Goal: Information Seeking & Learning: Find specific fact

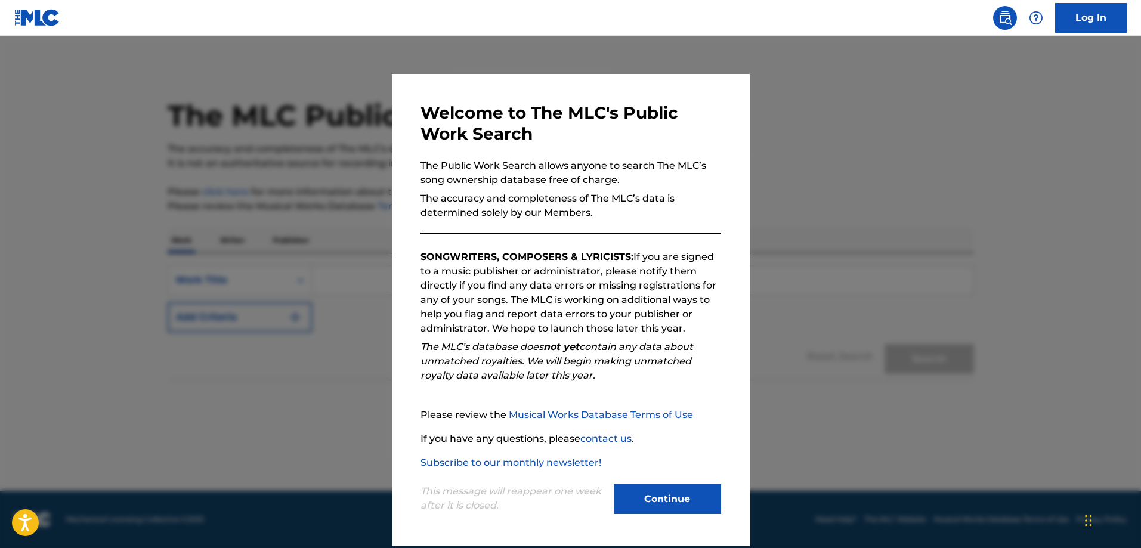
click at [677, 500] on button "Continue" at bounding box center [667, 499] width 107 height 30
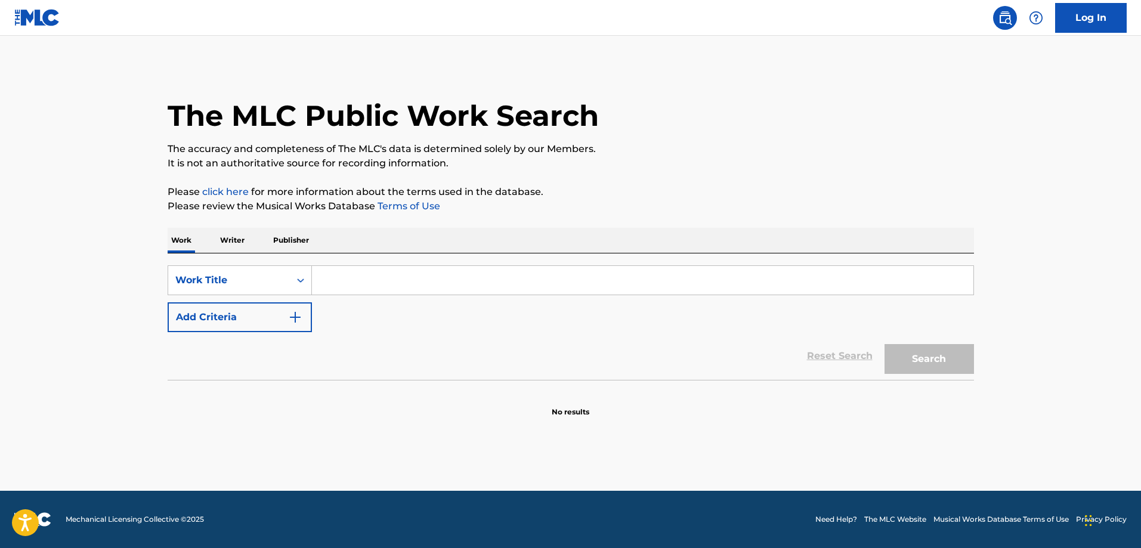
click at [399, 283] on input "Search Form" at bounding box center [642, 280] width 661 height 29
click at [391, 268] on input "Search Form" at bounding box center [642, 280] width 661 height 29
paste input "ESPUMA NEGRA"
type input "ESPUMA NEGRA"
click at [277, 322] on button "Add Criteria" at bounding box center [240, 317] width 144 height 30
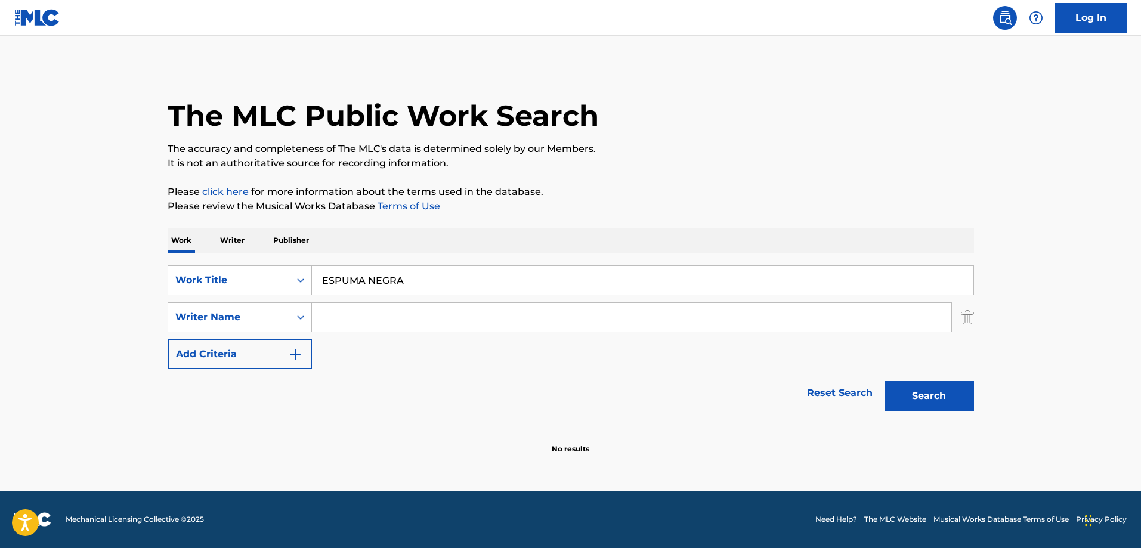
click at [371, 318] on input "Search Form" at bounding box center [631, 317] width 639 height 29
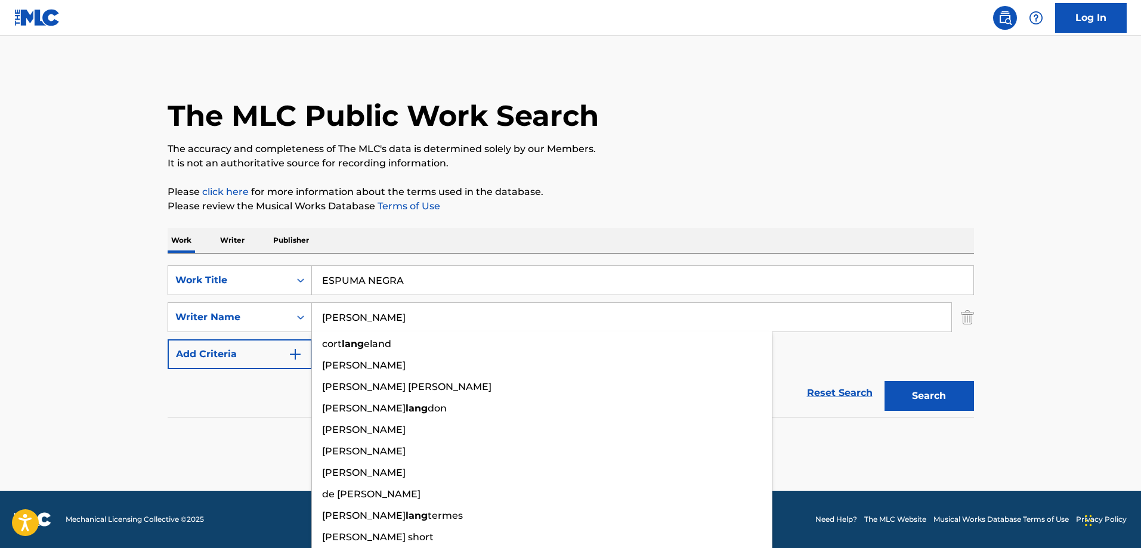
type input "[PERSON_NAME]"
click at [884, 381] on button "Search" at bounding box center [928, 396] width 89 height 30
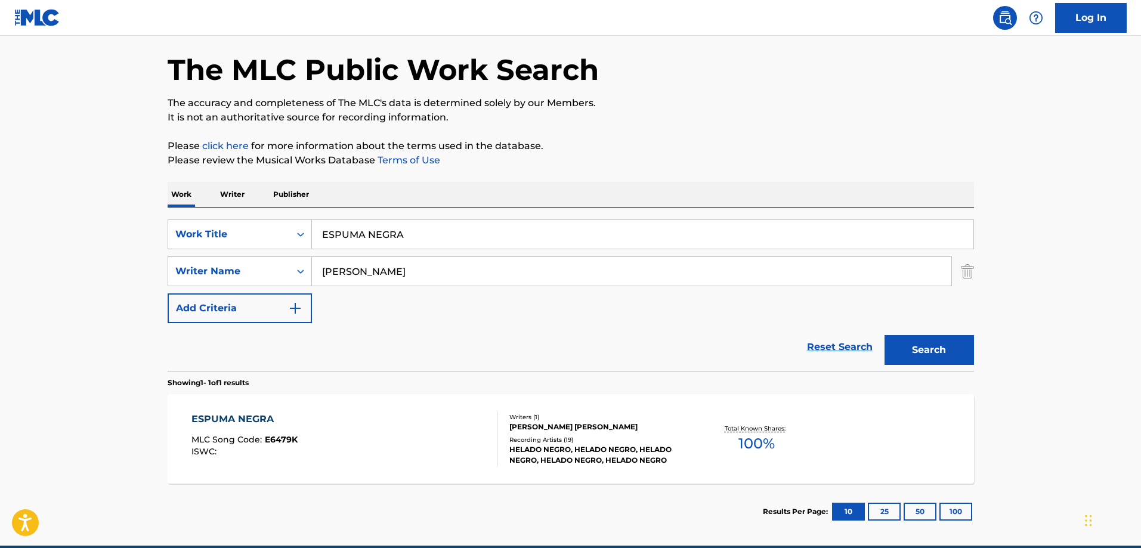
scroll to position [60, 0]
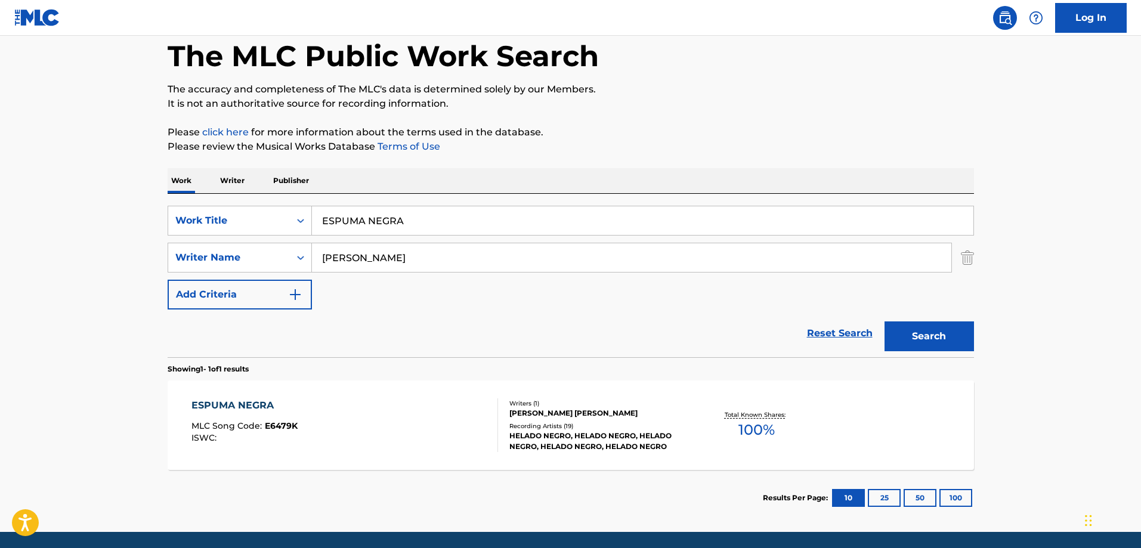
click at [575, 394] on div "ESPUMA NEGRA MLC Song Code : E6479K ISWC : Writers ( 1 ) [PERSON_NAME] [PERSON_…" at bounding box center [571, 424] width 806 height 89
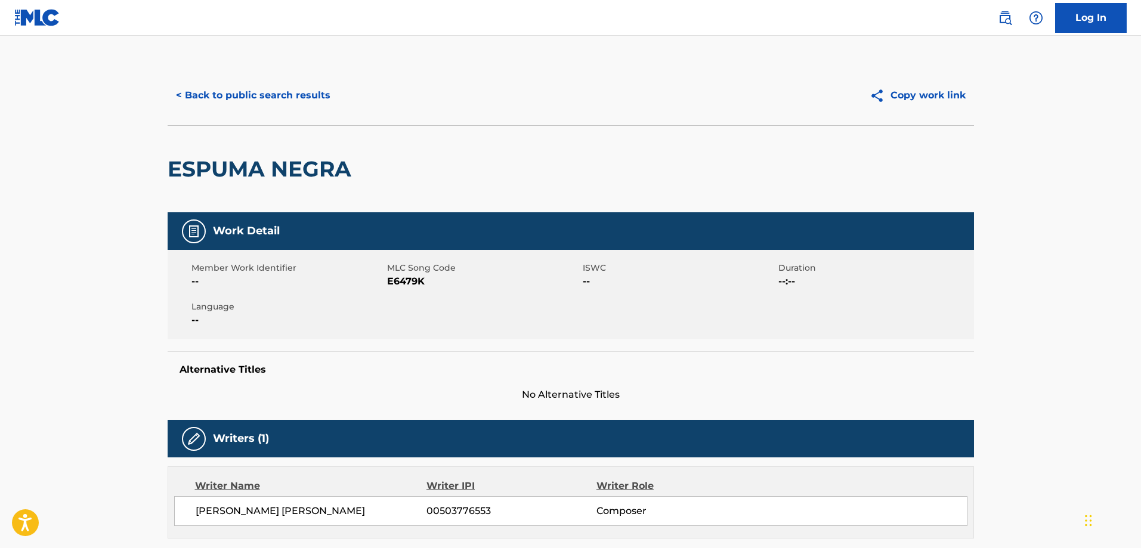
click at [234, 79] on div "< Back to public search results Copy work link" at bounding box center [571, 96] width 806 height 60
click at [248, 101] on button "< Back to public search results" at bounding box center [253, 95] width 171 height 30
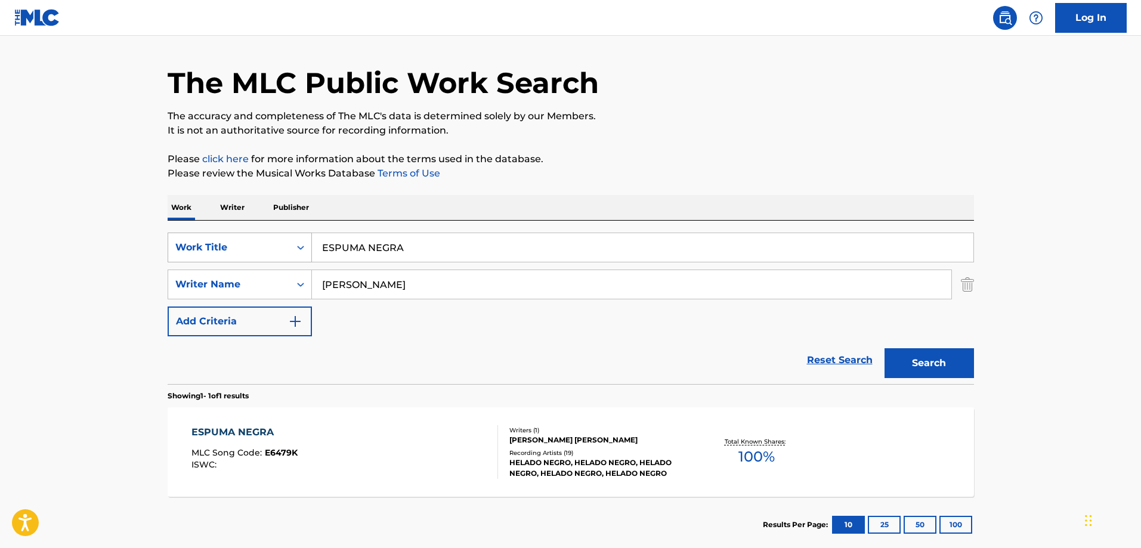
drag, startPoint x: 410, startPoint y: 246, endPoint x: 292, endPoint y: 240, distance: 118.2
click at [304, 241] on div "SearchWithCriteria7d60a531-286a-4e9e-83fc-3eef66b5ca31 Work Title ESPUMA NEGRA" at bounding box center [571, 248] width 806 height 30
paste input "COMPLEX PROJECTS DEDICATION RCR"
type input "COMPLEX PROJECTS DEDICATION RCR"
click at [960, 375] on button "Search" at bounding box center [928, 363] width 89 height 30
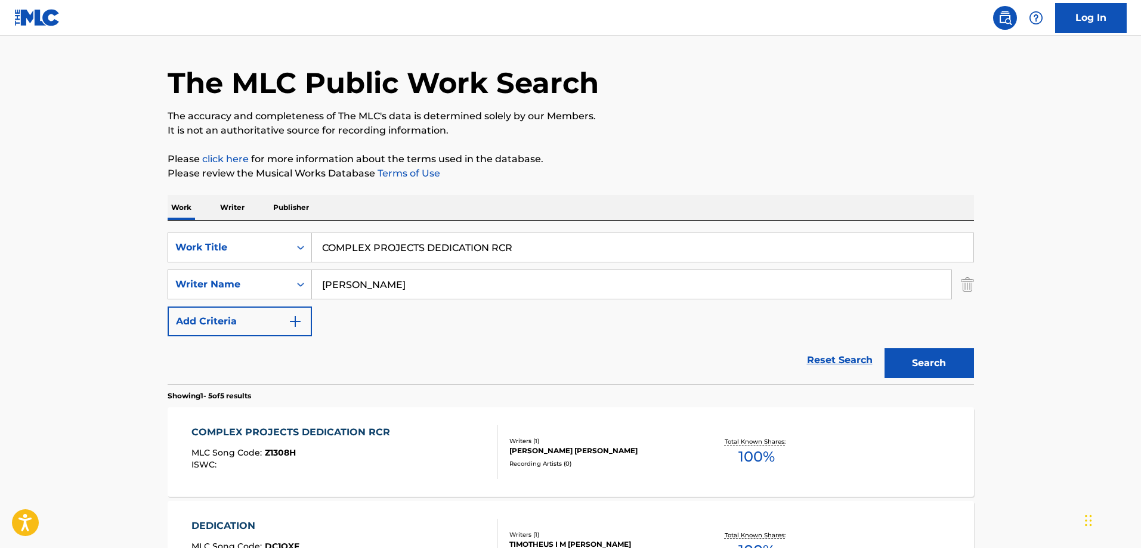
scroll to position [92, 0]
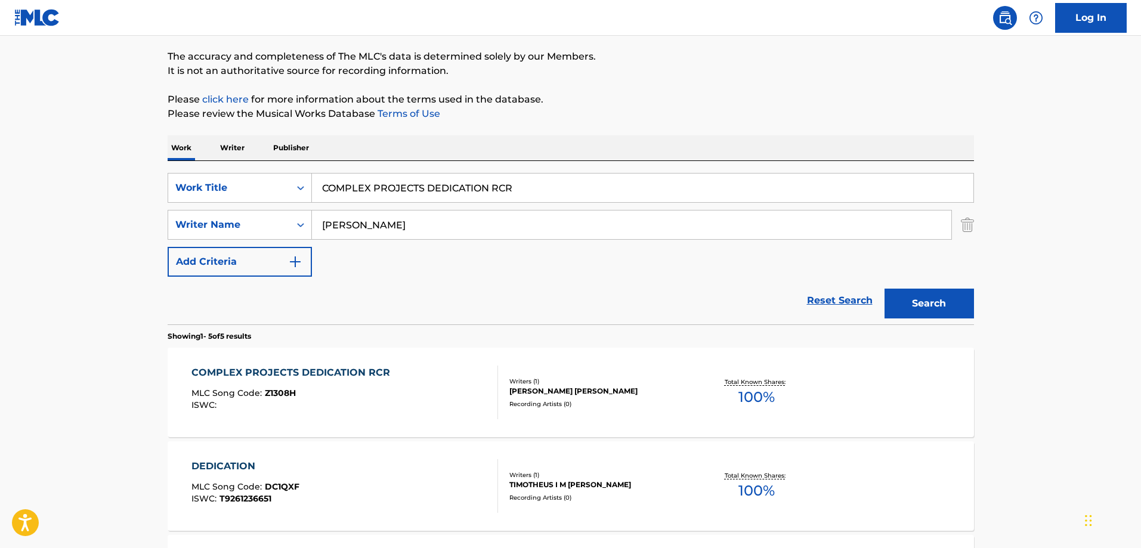
click at [357, 375] on div "COMPLEX PROJECTS DEDICATION RCR" at bounding box center [293, 373] width 205 height 14
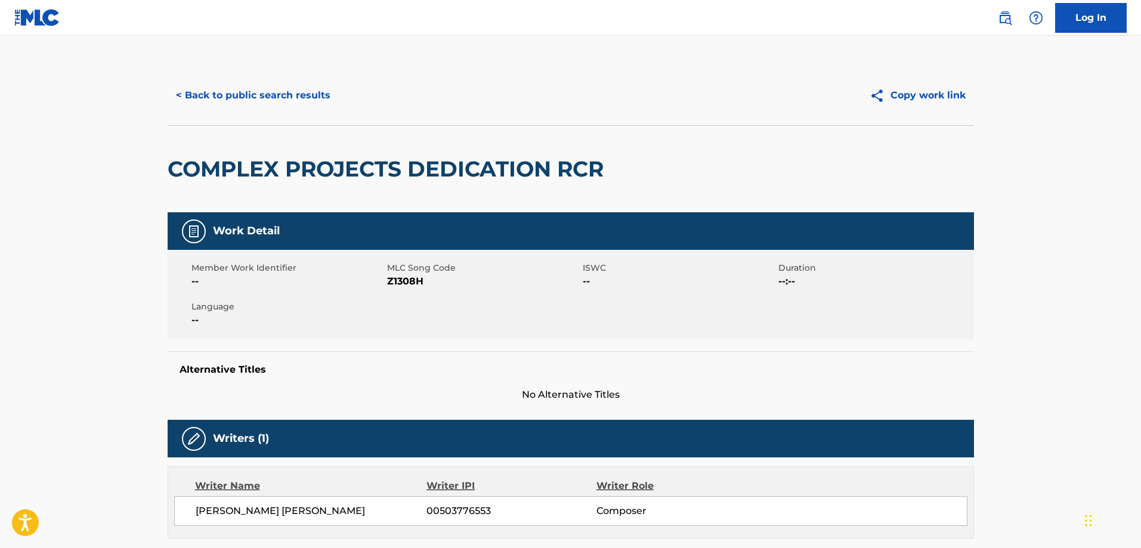
click at [209, 87] on button "< Back to public search results" at bounding box center [253, 95] width 171 height 30
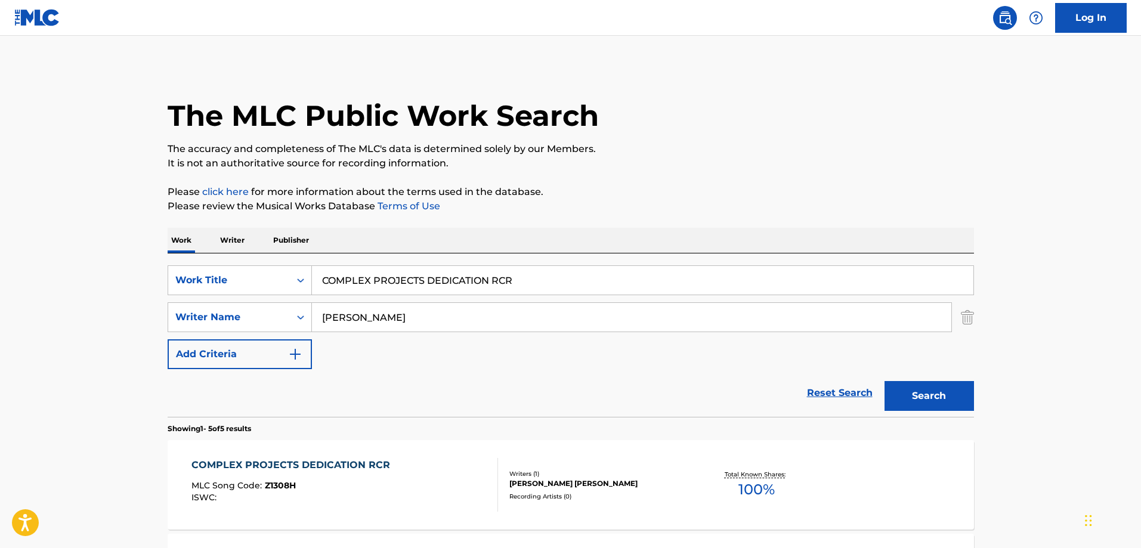
scroll to position [92, 0]
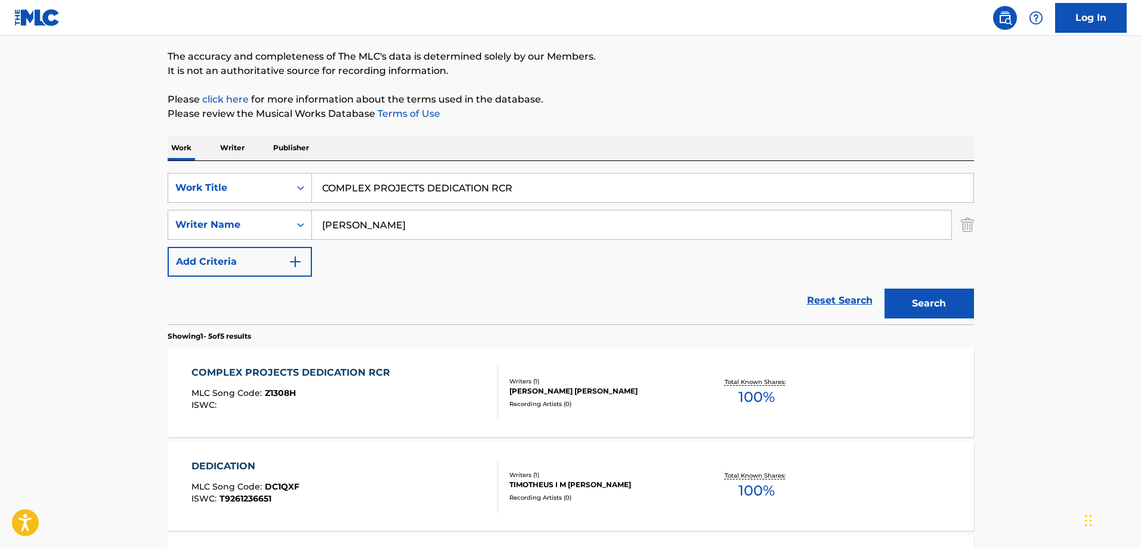
drag, startPoint x: 428, startPoint y: 176, endPoint x: 166, endPoint y: 135, distance: 264.9
click at [178, 138] on div "Work Writer Publisher SearchWithCriteria7d60a531-286a-4e9e-83fc-3eef66b5ca31 Wo…" at bounding box center [571, 501] width 806 height 732
paste input "MARCHA DE ROBOTS"
type input "MARCHA DE ROBOTS"
click at [956, 305] on button "Search" at bounding box center [928, 304] width 89 height 30
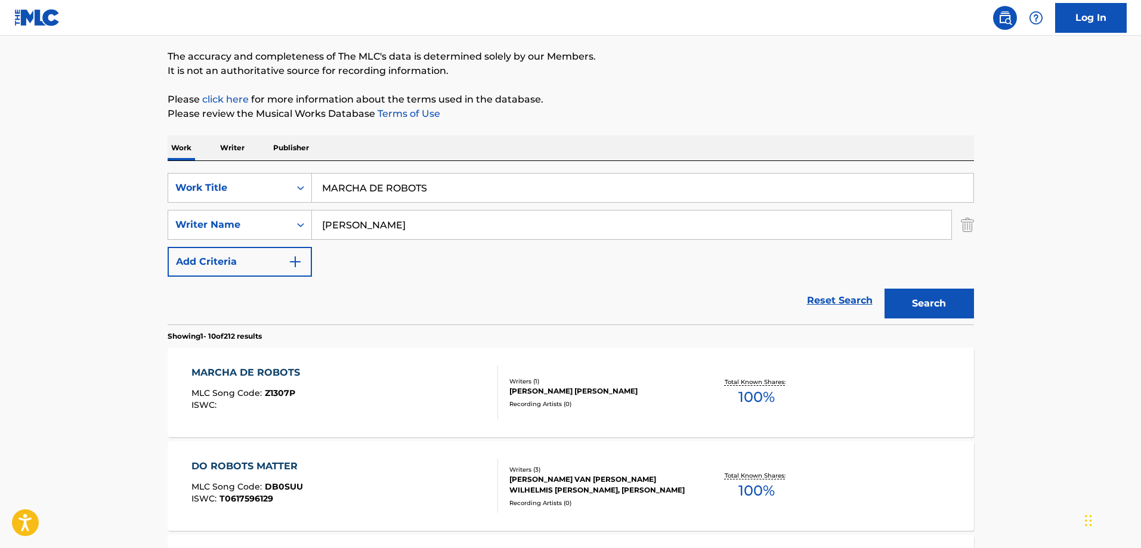
click at [292, 367] on div "MARCHA DE ROBOTS" at bounding box center [248, 373] width 114 height 14
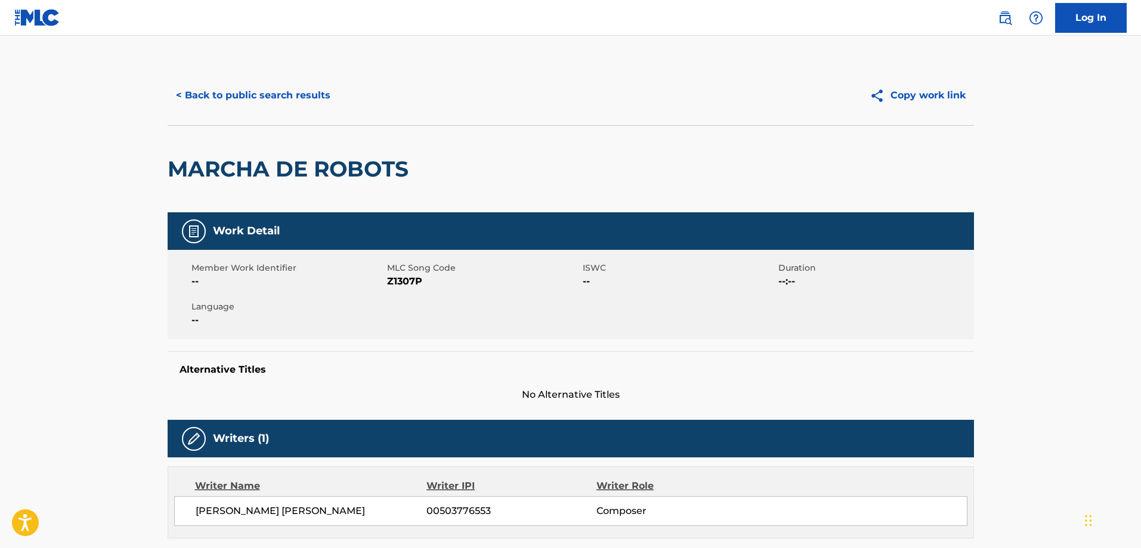
click at [283, 92] on button "< Back to public search results" at bounding box center [253, 95] width 171 height 30
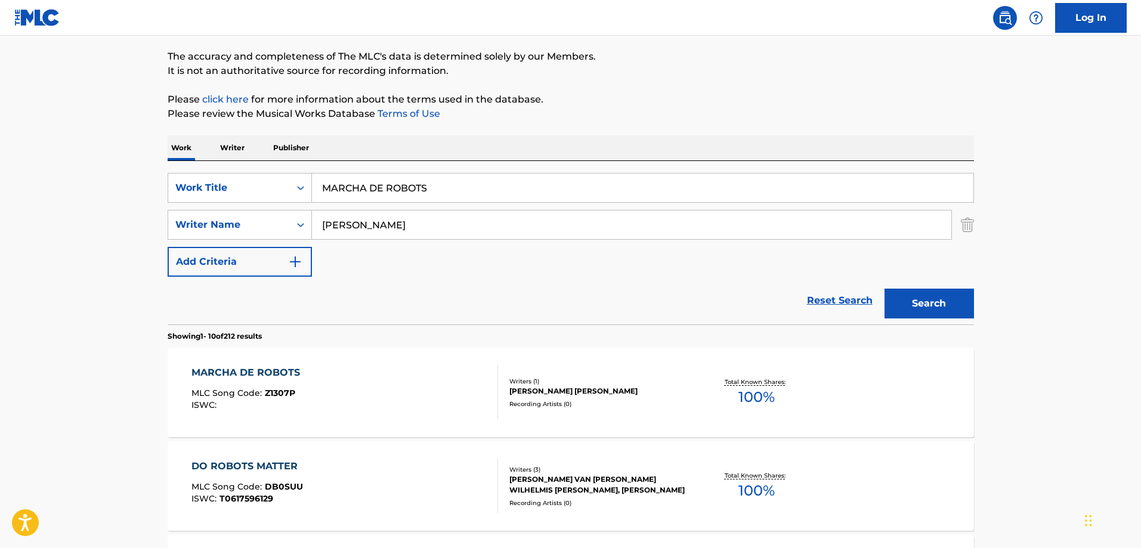
paste input "FRIENDLY ARGUMENTS"
type input "FRIENDLY ARGUMENTS"
click at [952, 299] on button "Search" at bounding box center [928, 304] width 89 height 30
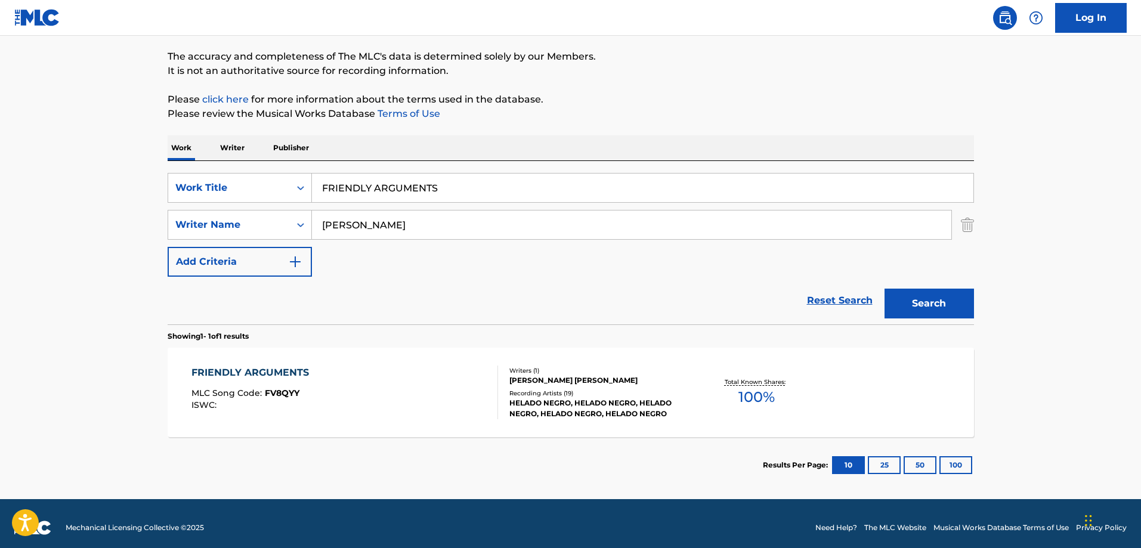
click at [234, 364] on div "FRIENDLY ARGUMENTS MLC Song Code : FV8QYY ISWC : Writers ( 1 ) [PERSON_NAME] [P…" at bounding box center [571, 392] width 806 height 89
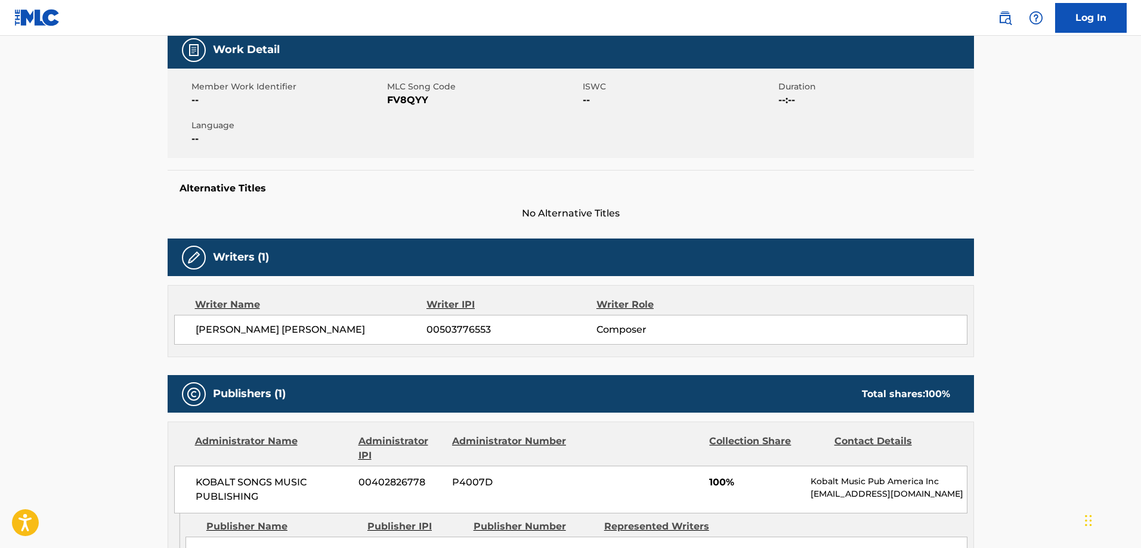
scroll to position [298, 0]
